Goal: Find specific page/section

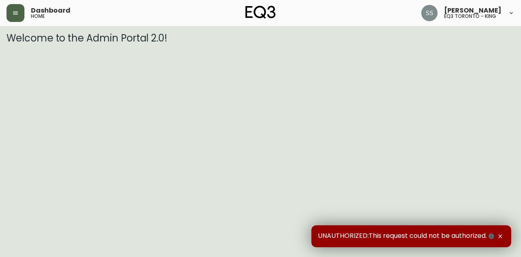
click at [23, 8] on button "button" at bounding box center [16, 13] width 18 height 18
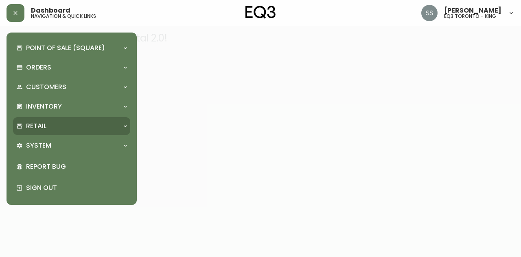
click at [63, 121] on div "Retail" at bounding box center [71, 126] width 117 height 18
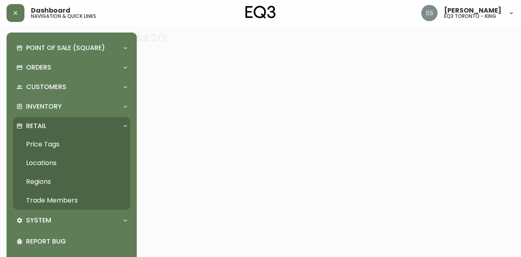
click at [69, 202] on link "Trade Members" at bounding box center [71, 200] width 117 height 19
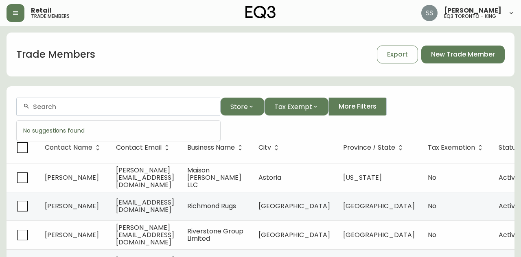
click at [99, 104] on input "text" at bounding box center [123, 107] width 181 height 8
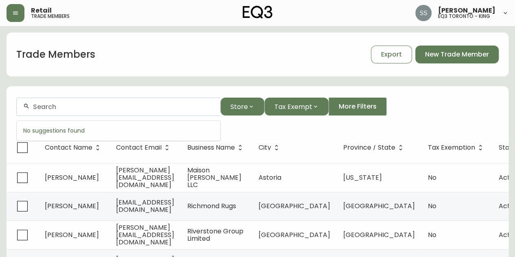
paste input "[PERSON_NAME][EMAIL_ADDRESS][DOMAIN_NAME]"
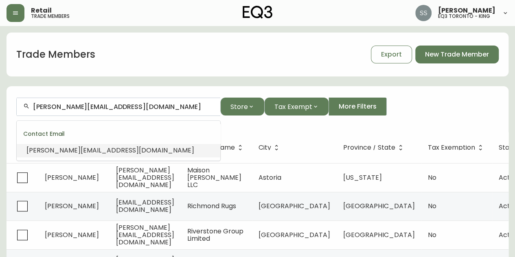
click at [103, 155] on div "[PERSON_NAME][EMAIL_ADDRESS][DOMAIN_NAME]" at bounding box center [110, 150] width 168 height 9
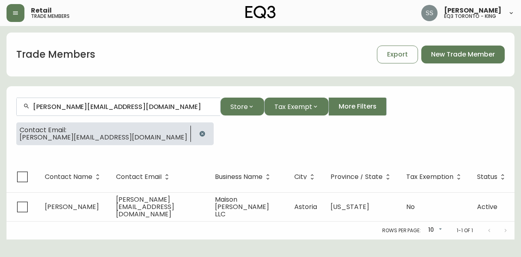
type input "[PERSON_NAME][EMAIL_ADDRESS][DOMAIN_NAME]"
